Goal: Information Seeking & Learning: Learn about a topic

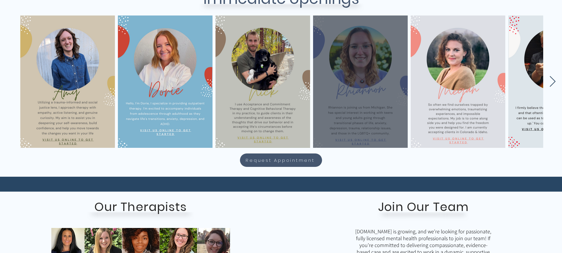
scroll to position [276, 0]
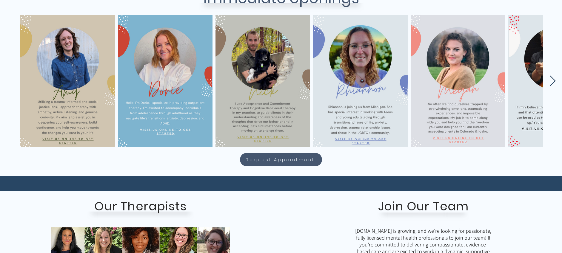
click at [551, 78] on icon "Next Item" at bounding box center [552, 81] width 7 height 12
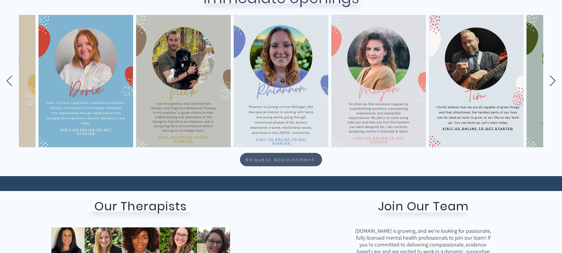
click at [550, 78] on icon "Next Item" at bounding box center [552, 81] width 7 height 12
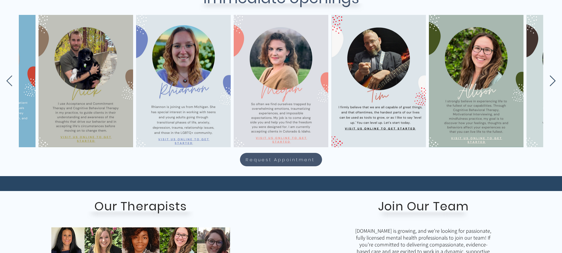
click at [550, 78] on icon "Next Item" at bounding box center [552, 81] width 7 height 12
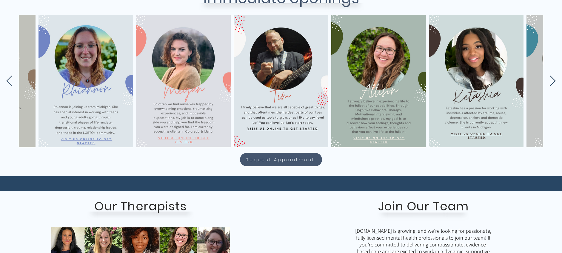
click at [550, 78] on icon "Next Item" at bounding box center [552, 81] width 7 height 12
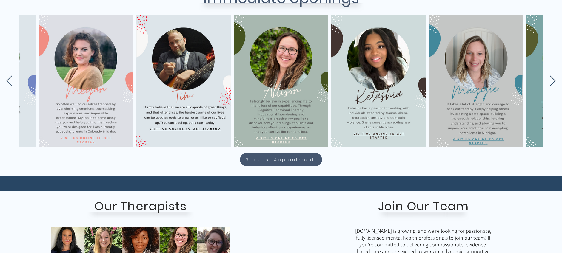
click at [550, 78] on icon "Next Item" at bounding box center [552, 81] width 7 height 12
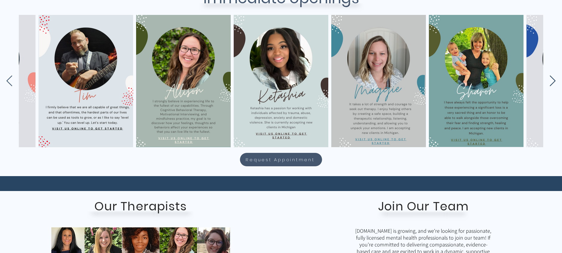
scroll to position [0, 470]
click at [550, 78] on icon "Next Item" at bounding box center [552, 81] width 7 height 12
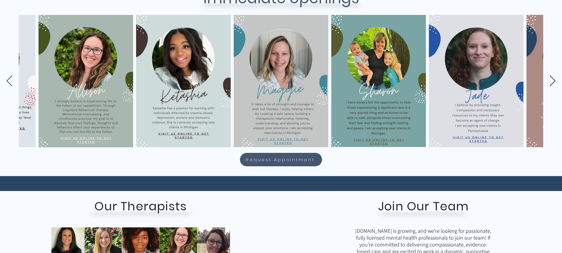
scroll to position [0, 567]
click at [550, 78] on icon "Next Item" at bounding box center [552, 81] width 7 height 12
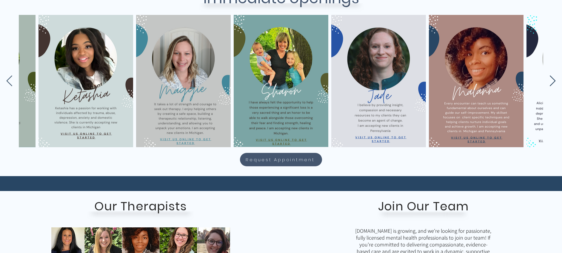
scroll to position [0, 665]
click at [550, 78] on icon "Next Item" at bounding box center [552, 81] width 7 height 12
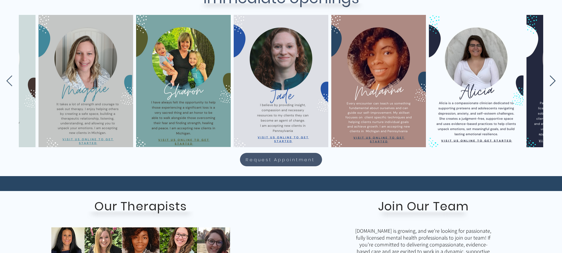
click at [550, 78] on icon "Next Item" at bounding box center [552, 81] width 7 height 12
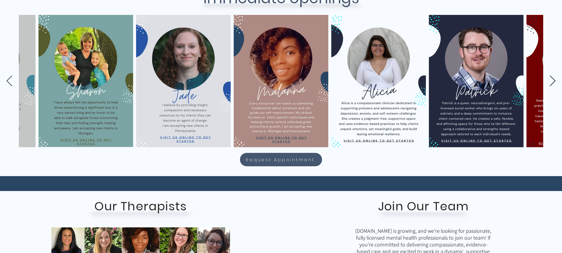
click at [550, 78] on icon "Next Item" at bounding box center [552, 81] width 7 height 12
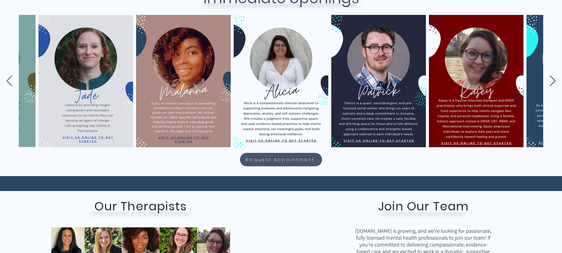
scroll to position [0, 957]
click at [550, 78] on icon "Next Item" at bounding box center [552, 81] width 7 height 12
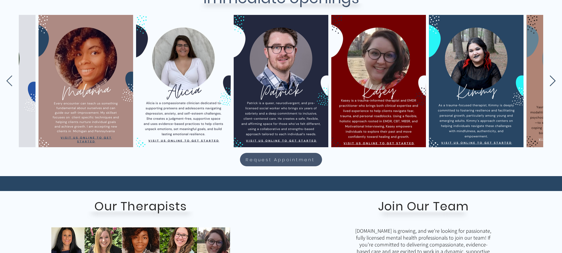
scroll to position [0, 1055]
click at [550, 78] on icon "Next Item" at bounding box center [552, 81] width 7 height 12
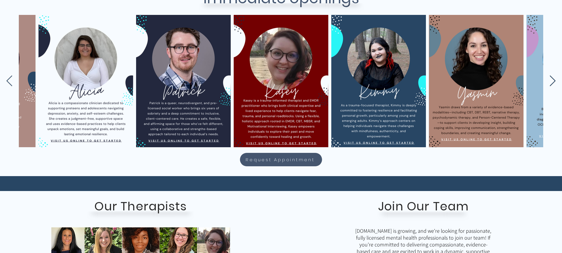
click at [550, 78] on icon "Next Item" at bounding box center [552, 81] width 7 height 12
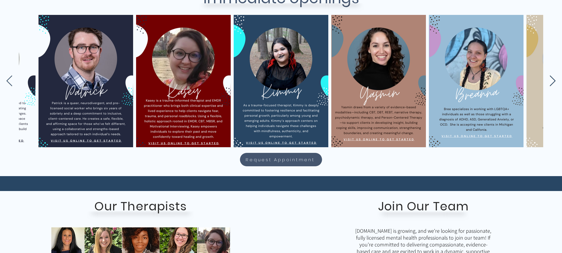
click at [550, 78] on icon "Next Item" at bounding box center [552, 81] width 7 height 12
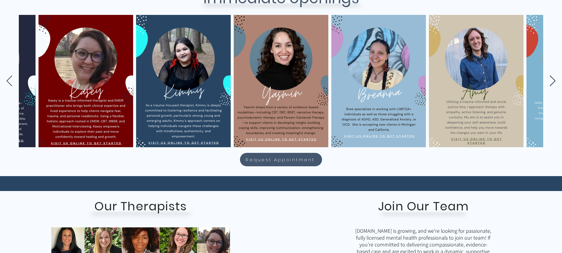
click at [550, 78] on icon "Next Item" at bounding box center [552, 81] width 7 height 12
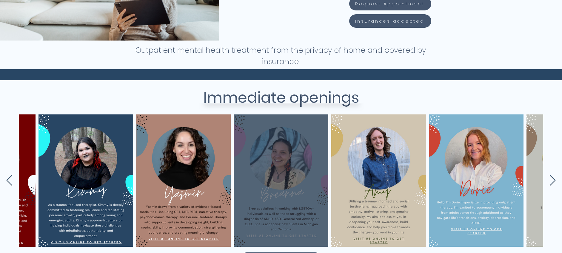
scroll to position [118, 0]
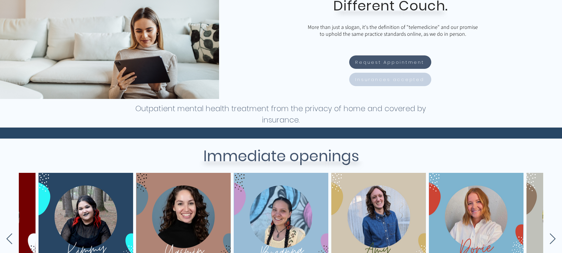
click at [359, 81] on span "Insurances accepted" at bounding box center [389, 79] width 69 height 7
